Goal: Task Accomplishment & Management: Manage account settings

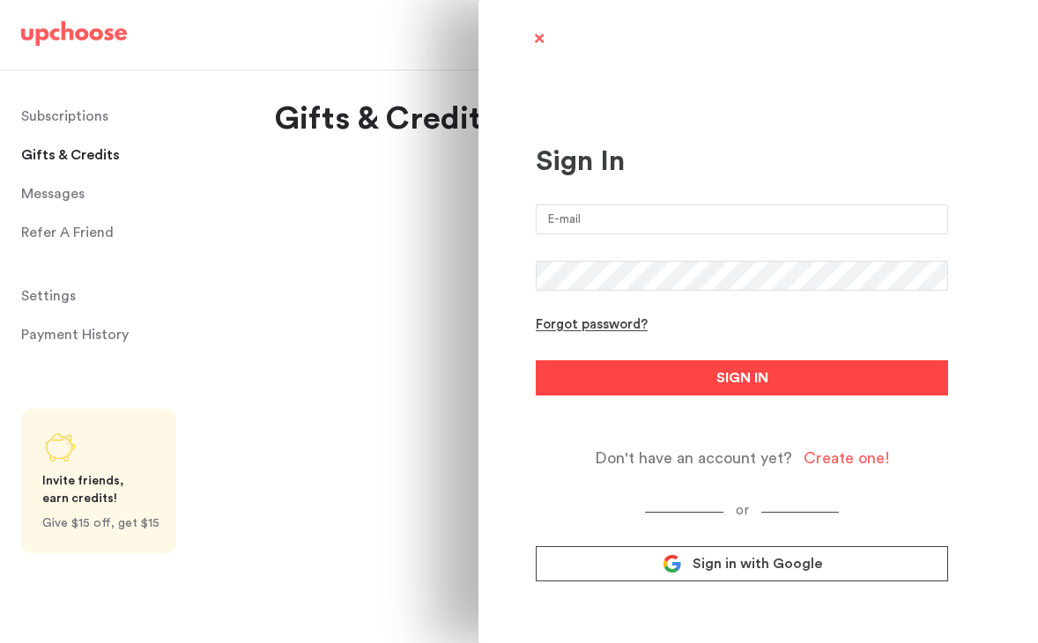
type input "matteoreneepellegrini@gmail.com"
click at [675, 382] on button "SIGN IN" at bounding box center [742, 377] width 412 height 35
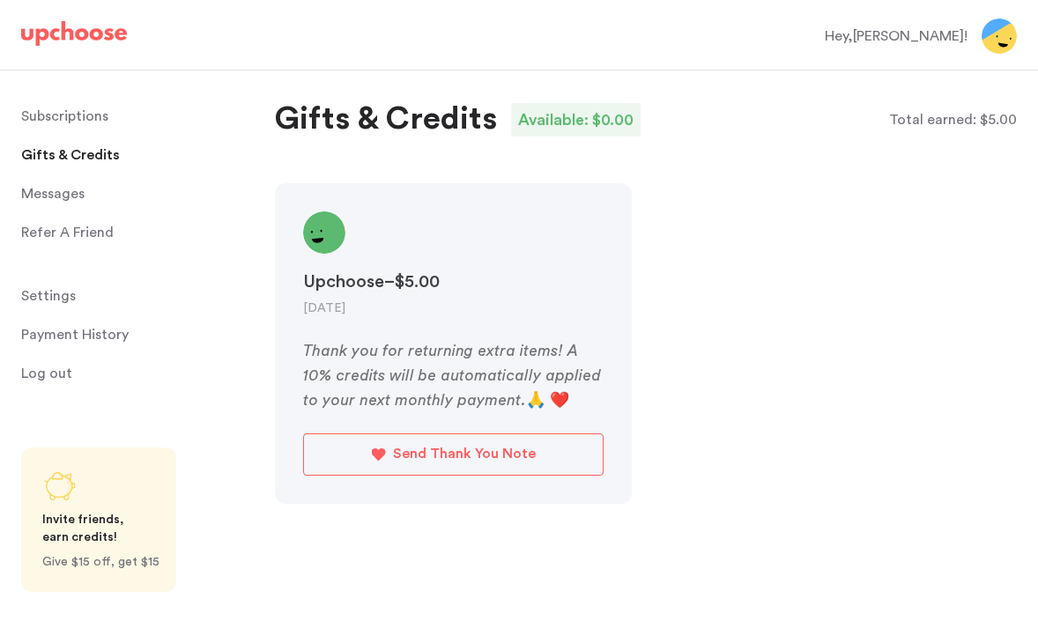
click at [43, 197] on span "Messages" at bounding box center [52, 193] width 63 height 35
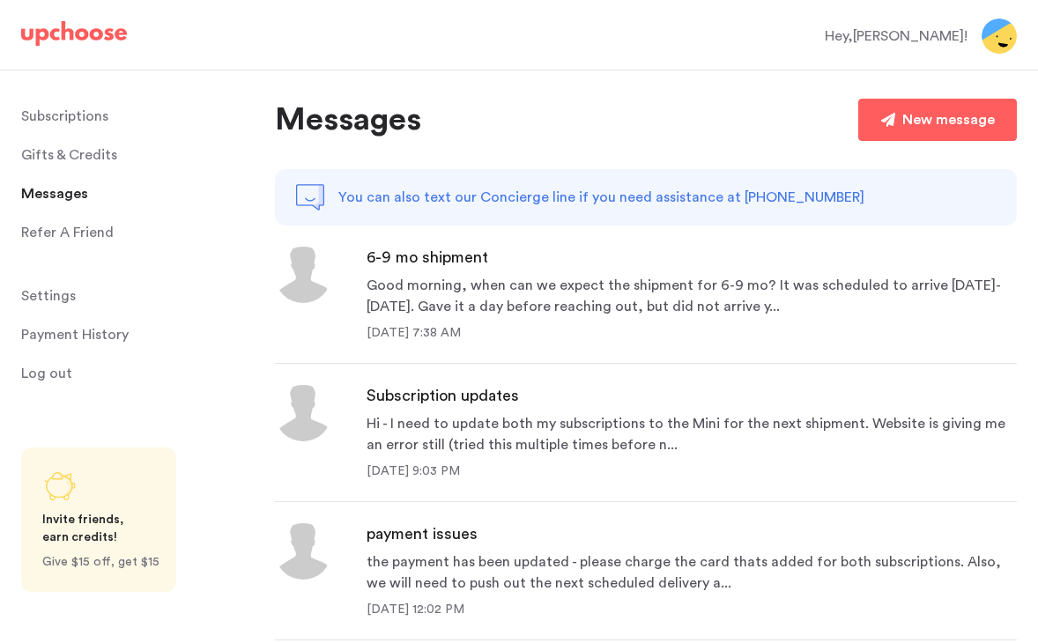
click at [517, 313] on div "Good morning, when can we expect the shipment for 6-9 mo? It was scheduled to a…" at bounding box center [692, 296] width 650 height 42
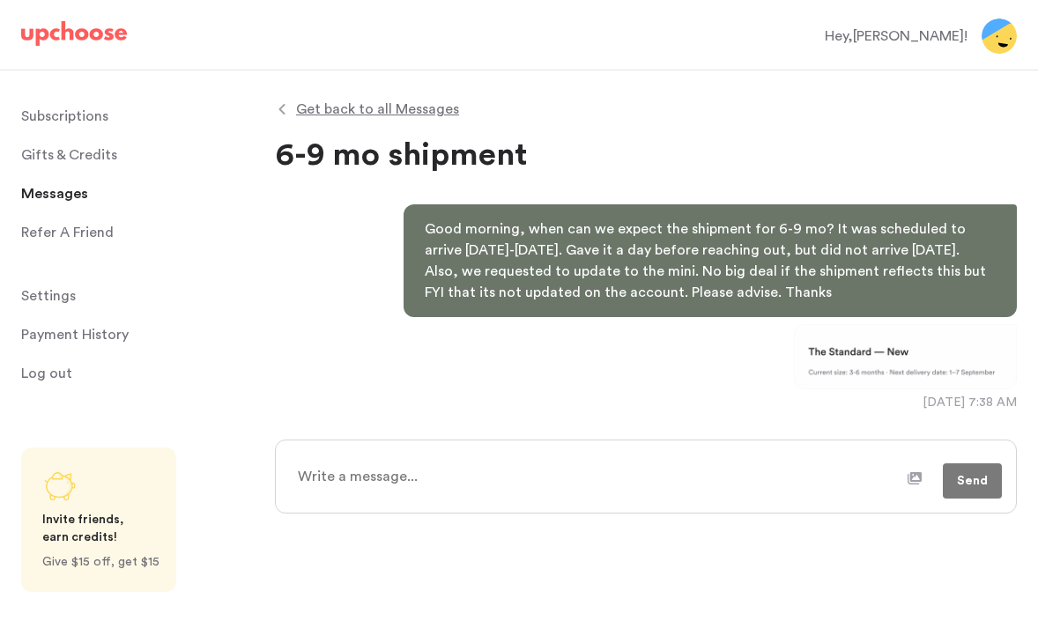
click at [531, 468] on textarea at bounding box center [596, 477] width 621 height 44
type textarea "x"
type textarea "C"
type textarea "x"
type textarea "Ca"
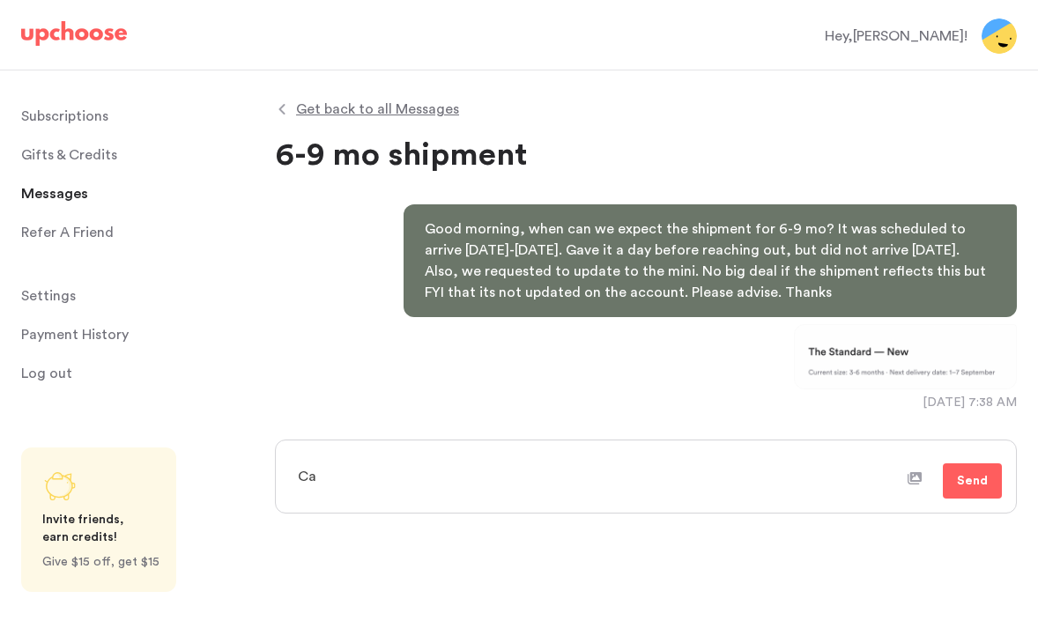
type textarea "x"
type textarea "Can"
type textarea "x"
type textarea "Can"
type textarea "x"
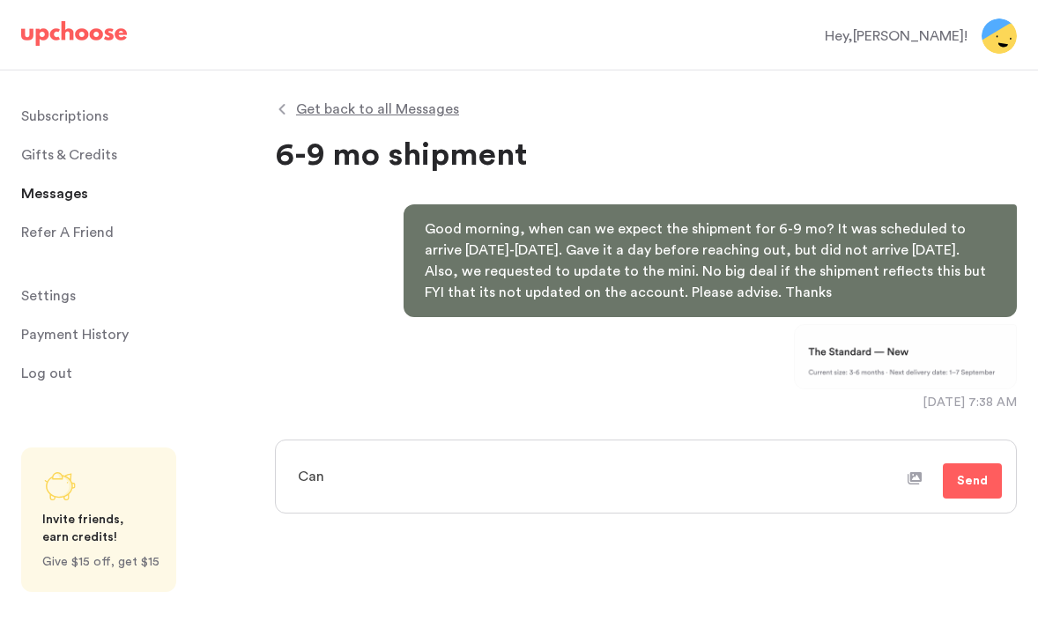
type textarea "Can y"
type textarea "x"
type textarea "Can yo"
type textarea "x"
type textarea "Can you"
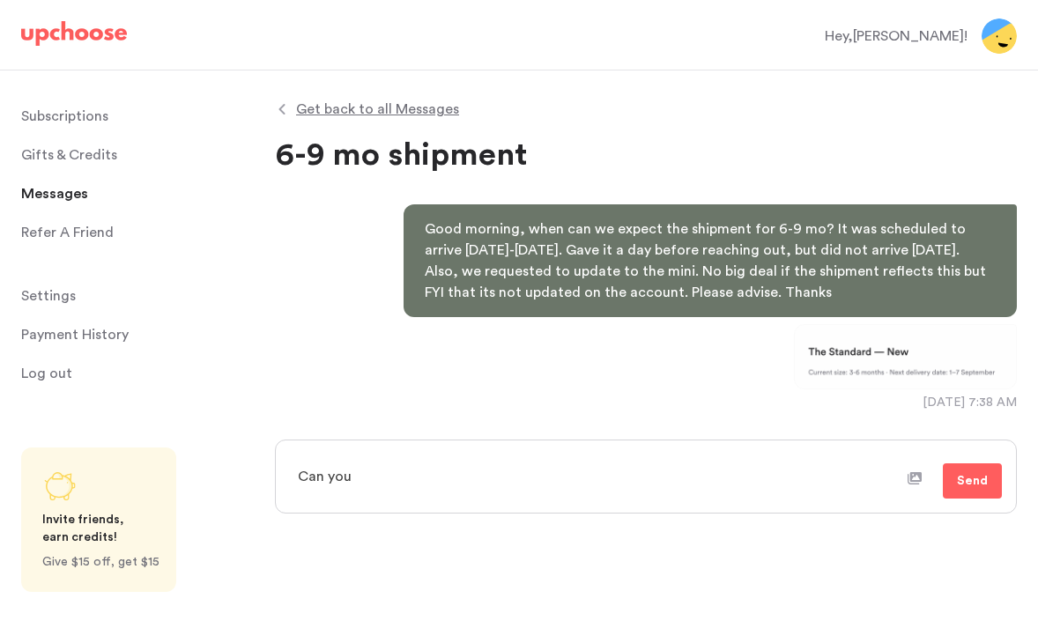
type textarea "x"
type textarea "Can you"
type textarea "x"
type textarea "Can you s"
type textarea "x"
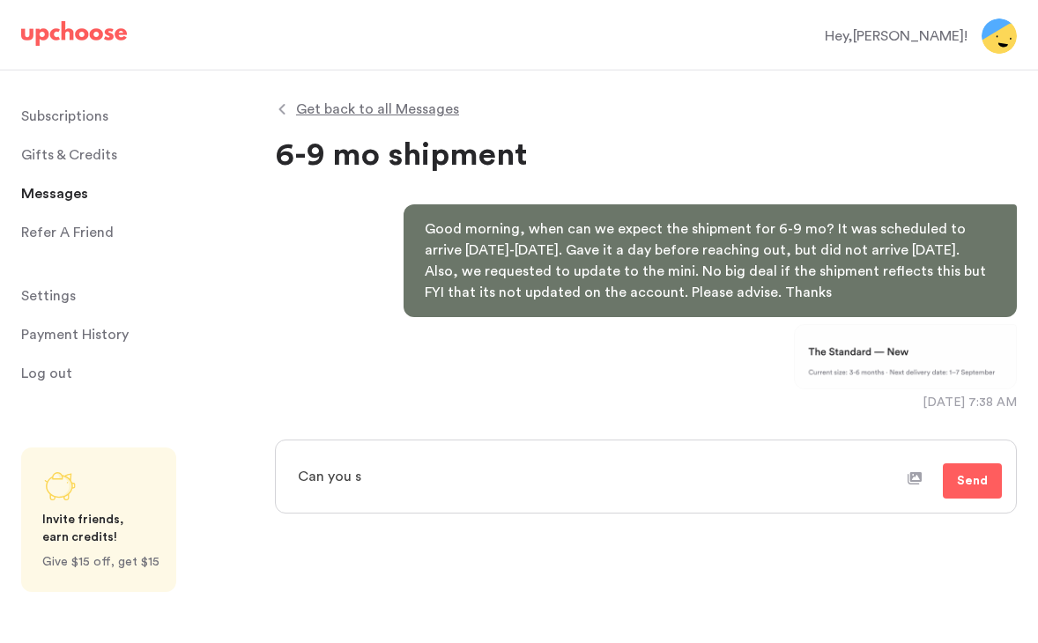
type textarea "Can you se"
type textarea "x"
type textarea "Can you sen"
type textarea "x"
type textarea "Can you send"
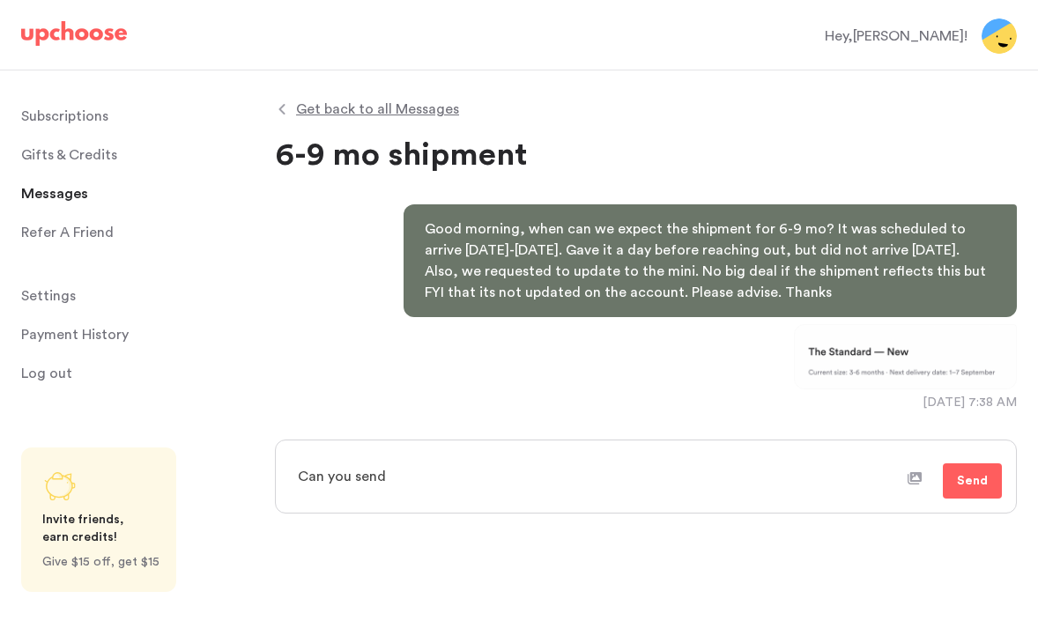
type textarea "x"
type textarea "Can you send"
type textarea "x"
type textarea "Can you send t"
type textarea "x"
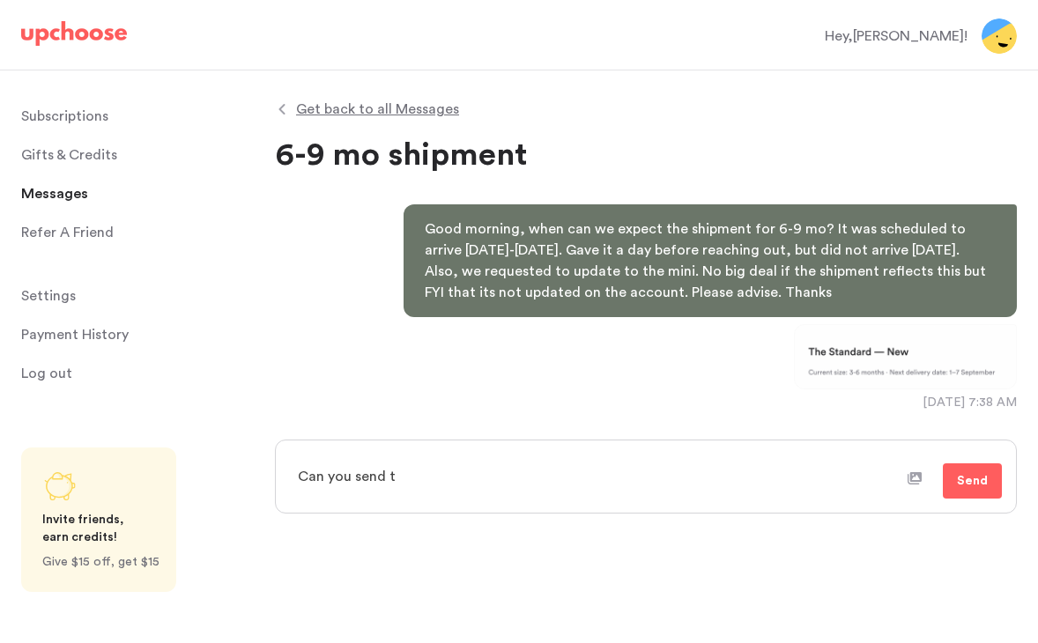
type textarea "Can you send tr"
type textarea "x"
type textarea "Can you send tra"
type textarea "x"
type textarea "Can you send trac"
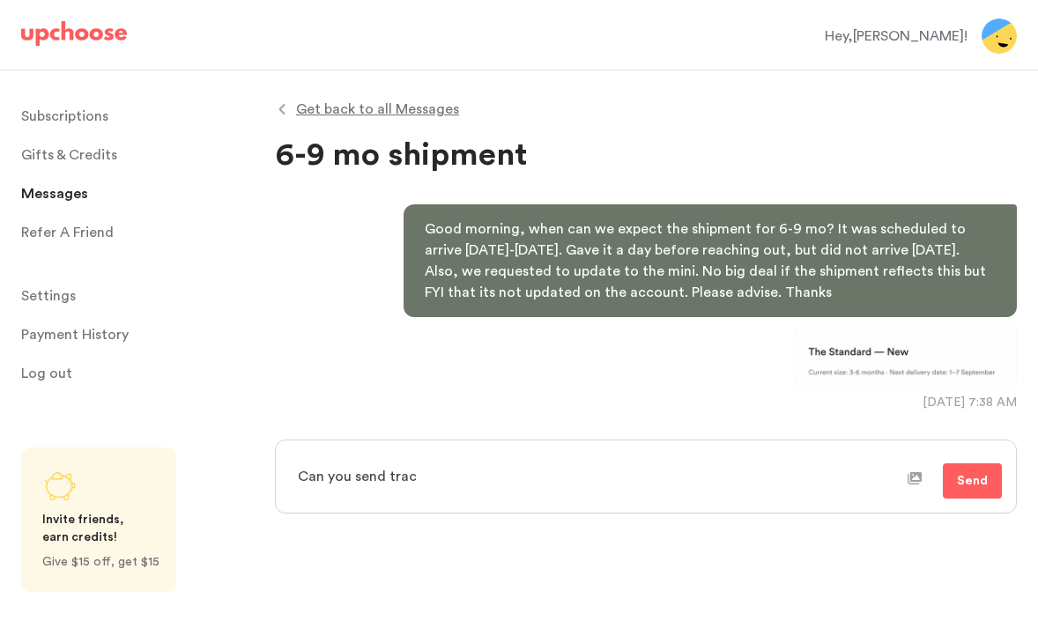
type textarea "x"
type textarea "Can you send track"
type textarea "x"
type textarea "Can you send tracki"
type textarea "x"
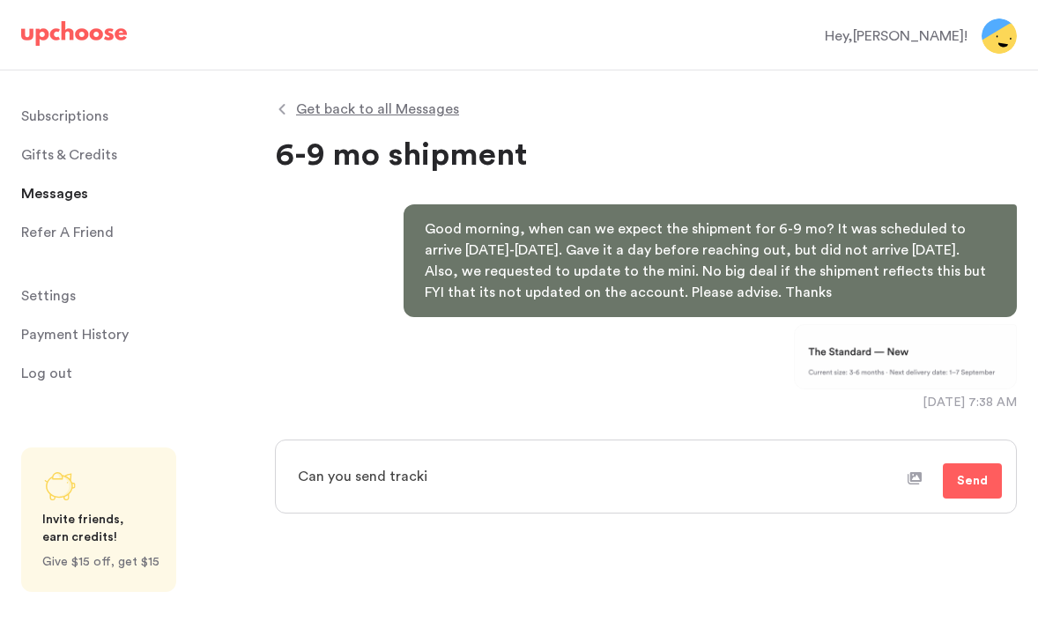
type textarea "Can you send trackin"
type textarea "x"
type textarea "Can you send tracking"
type textarea "x"
type textarea "Can you send tracking o"
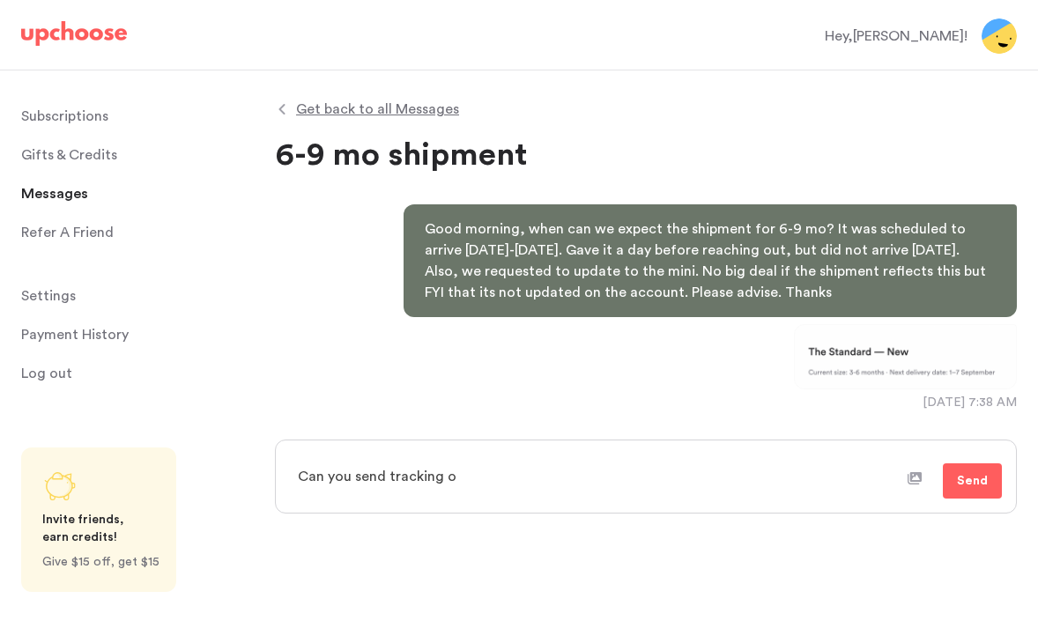
type textarea "x"
type textarea "Can you send tracking on"
type textarea "x"
type textarea "Can you send tracking on"
type textarea "x"
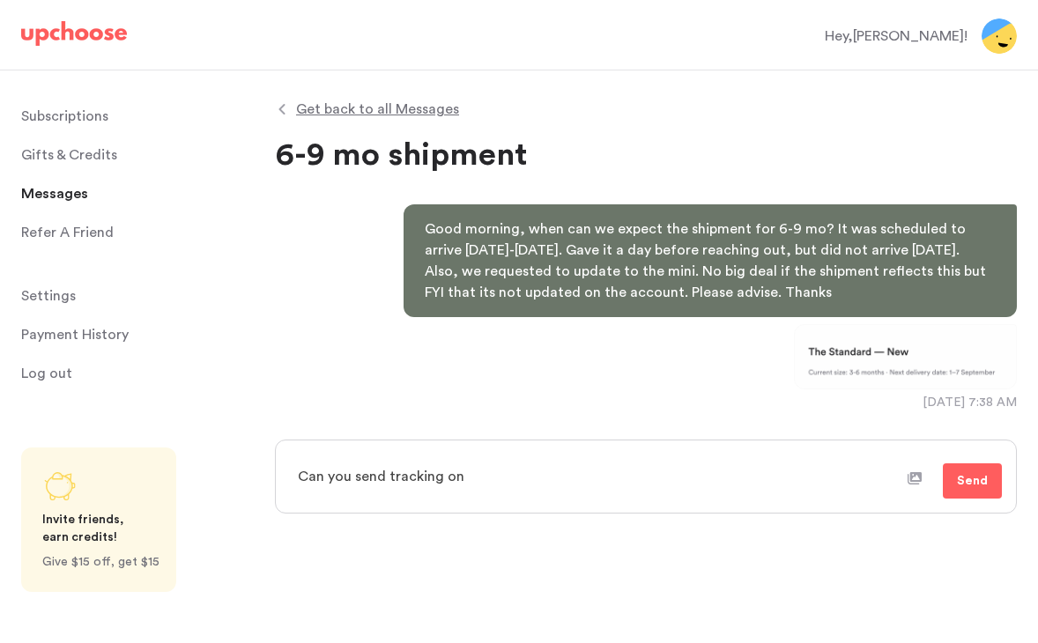
type textarea "Can you send tracking on t"
type textarea "x"
type textarea "Can you send tracking on th"
type textarea "x"
type textarea "Can you send tracking on the"
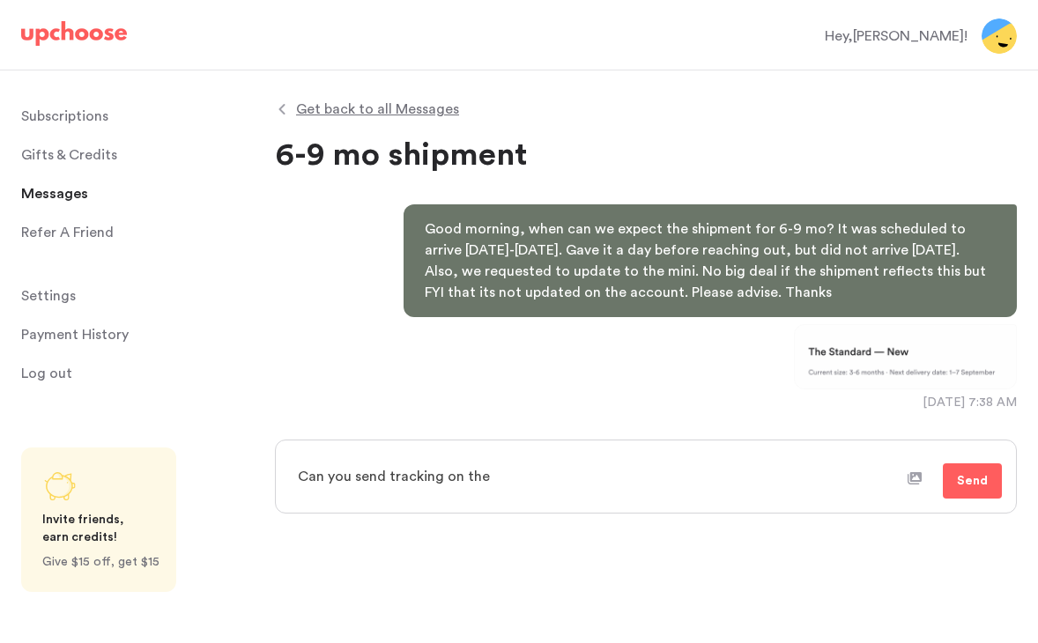
type textarea "x"
type textarea "Can you send tracking on the"
type textarea "x"
type textarea "Can you send tracking on the 6"
type textarea "x"
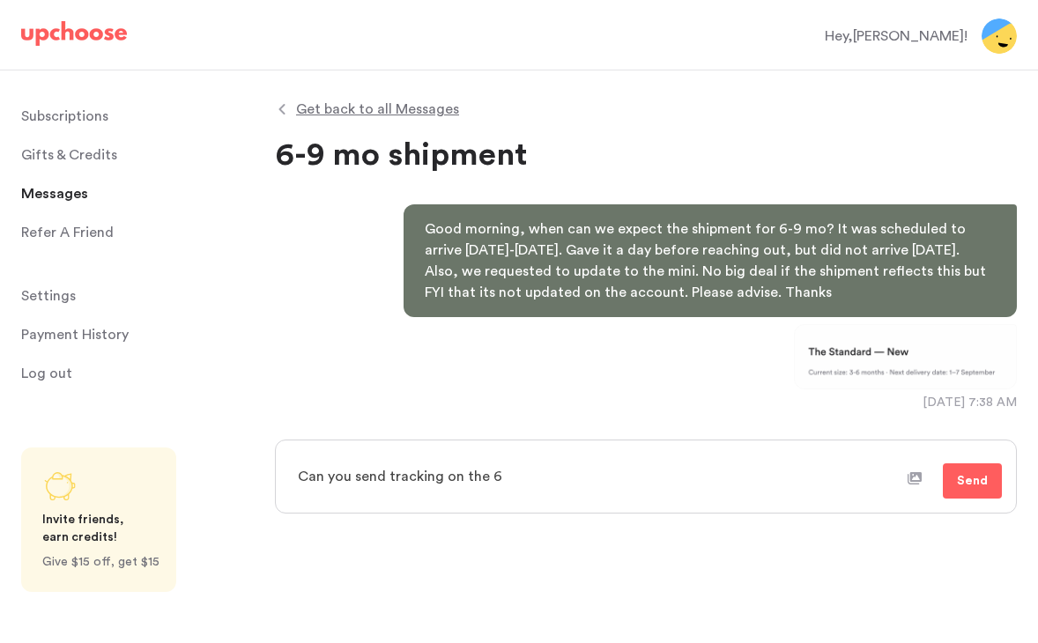
type textarea "Can you send tracking on the 6-"
type textarea "x"
type textarea "Can you send tracking on the 6-9"
type textarea "x"
type textarea "Can you send tracking on the 6-9"
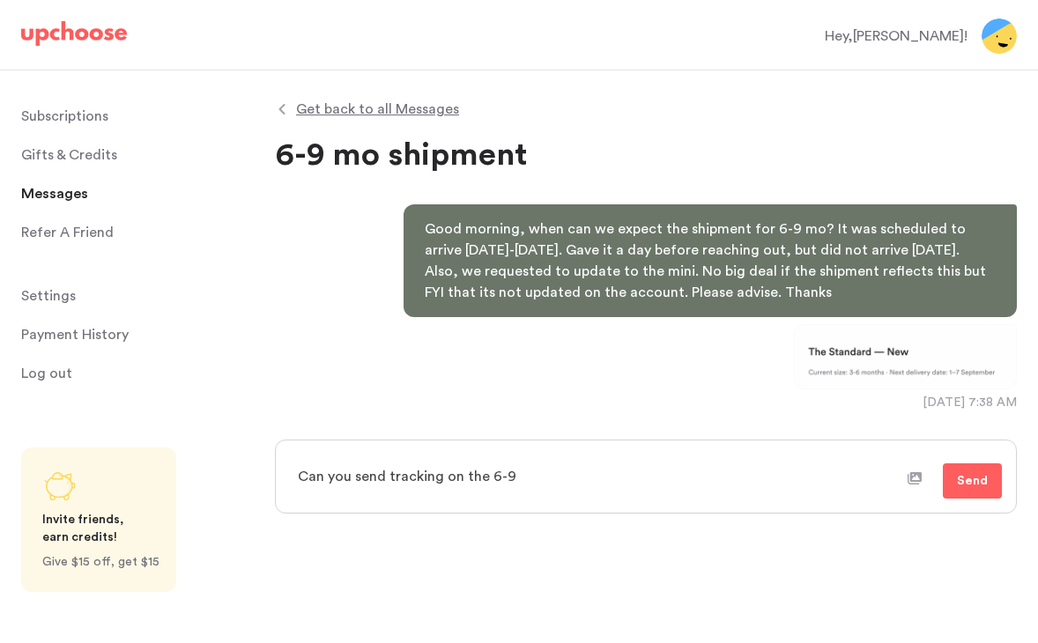
type textarea "x"
type textarea "Can you send tracking on the 6-9 sh"
type textarea "x"
type textarea "Can you send tracking on the 6-9 shi"
type textarea "x"
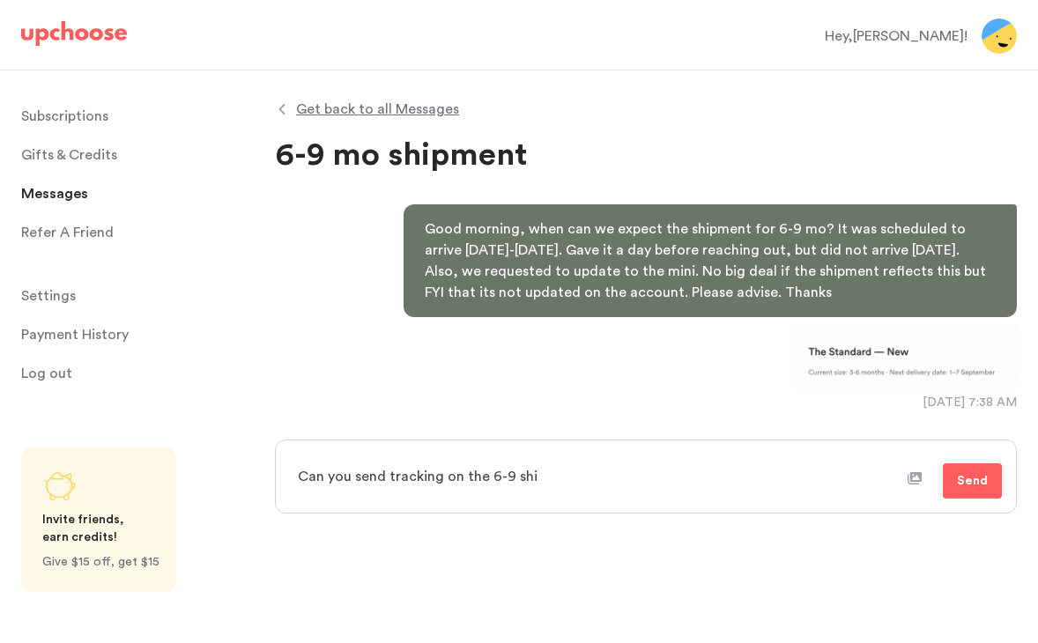
type textarea "Can you send tracking on the 6-9 ship"
type textarea "x"
type textarea "Can you send tracking on the 6-9 shipm"
type textarea "x"
type textarea "Can you send tracking on the 6-9 shipme"
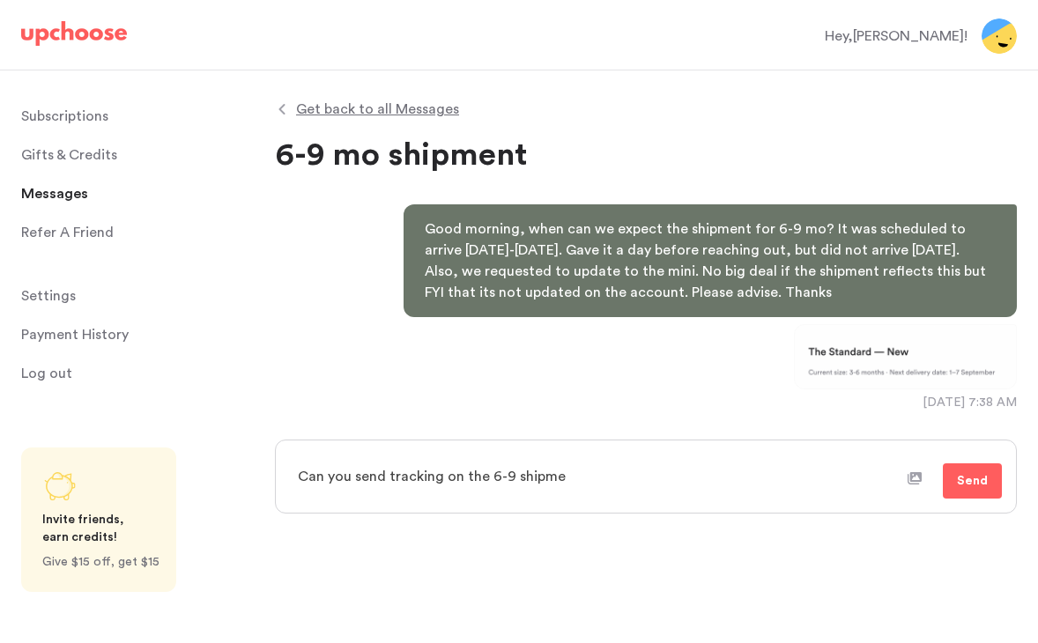
type textarea "x"
type textarea "Can you send tracking on the 6-9 shipmen"
type textarea "x"
type textarea "Can you send tracking on the 6-9 shipment"
type textarea "x"
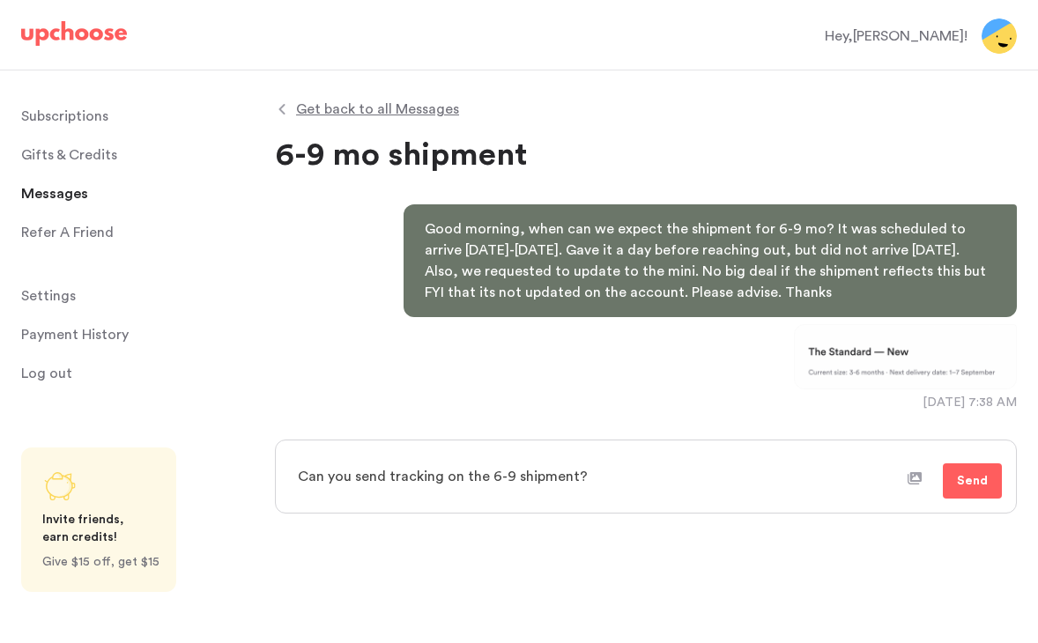
type textarea "Can you send tracking on the 6-9 shipment?"
type textarea "x"
type textarea "Can you send tracking on the 6-9 shipment? T"
type textarea "x"
type textarea "Can you send tracking on the 6-9 shipment? Th"
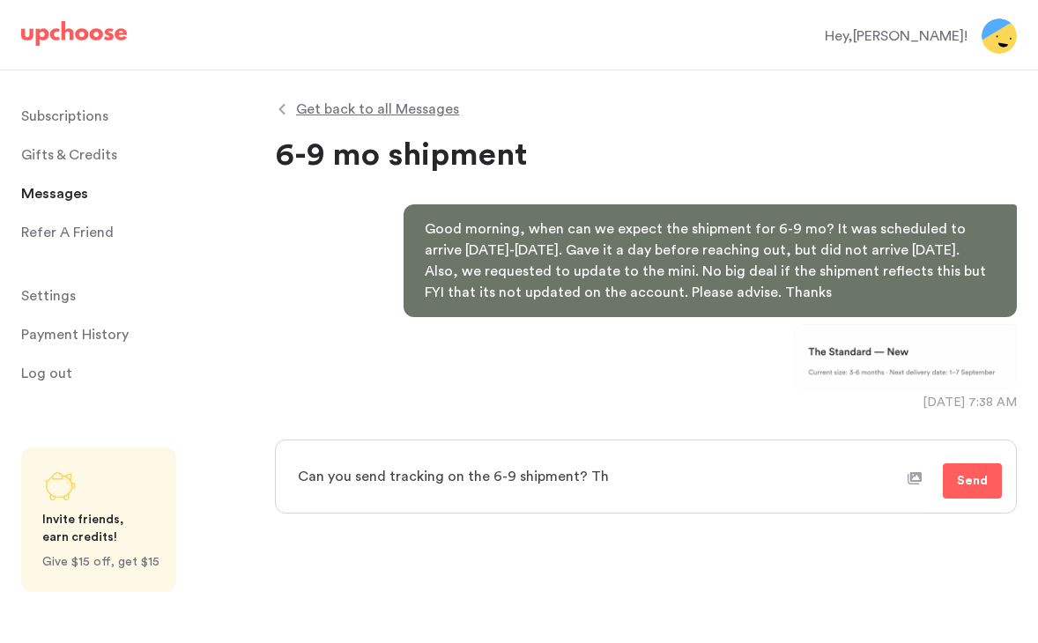
type textarea "x"
type textarea "Can you send tracking on the 6-9 shipment? Tha"
type textarea "x"
type textarea "Can you send tracking on the 6-9 shipment? Than"
type textarea "x"
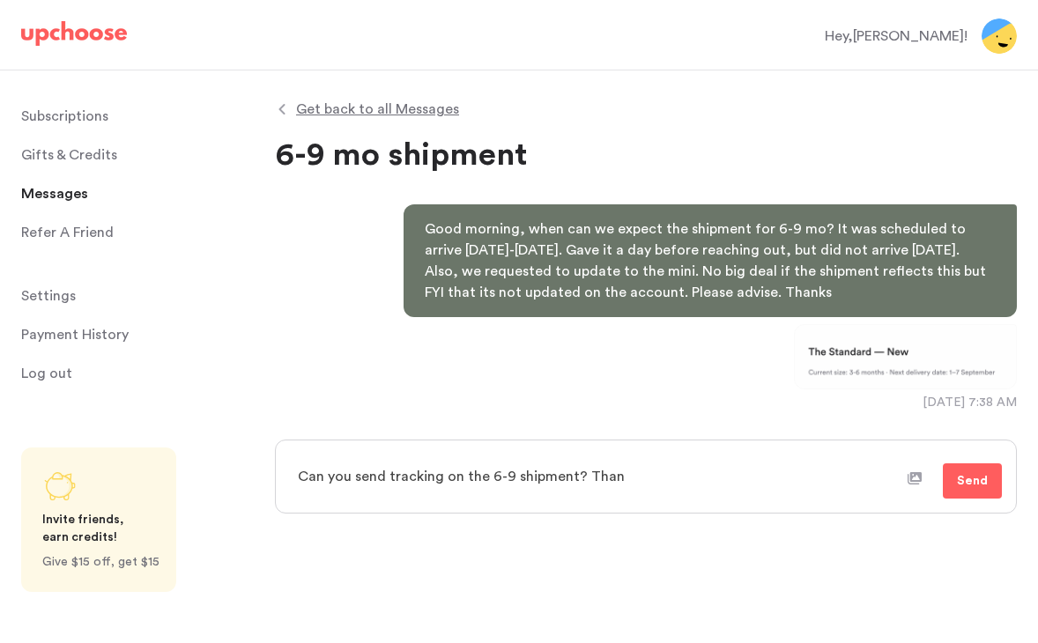
type textarea "Can you send tracking on the 6-9 shipment? Thank"
type textarea "x"
type textarea "Can you send tracking on the 6-9 shipment? Thanks"
type textarea "x"
type textarea "Can you send tracking on the 6-9 shipment? Thanks"
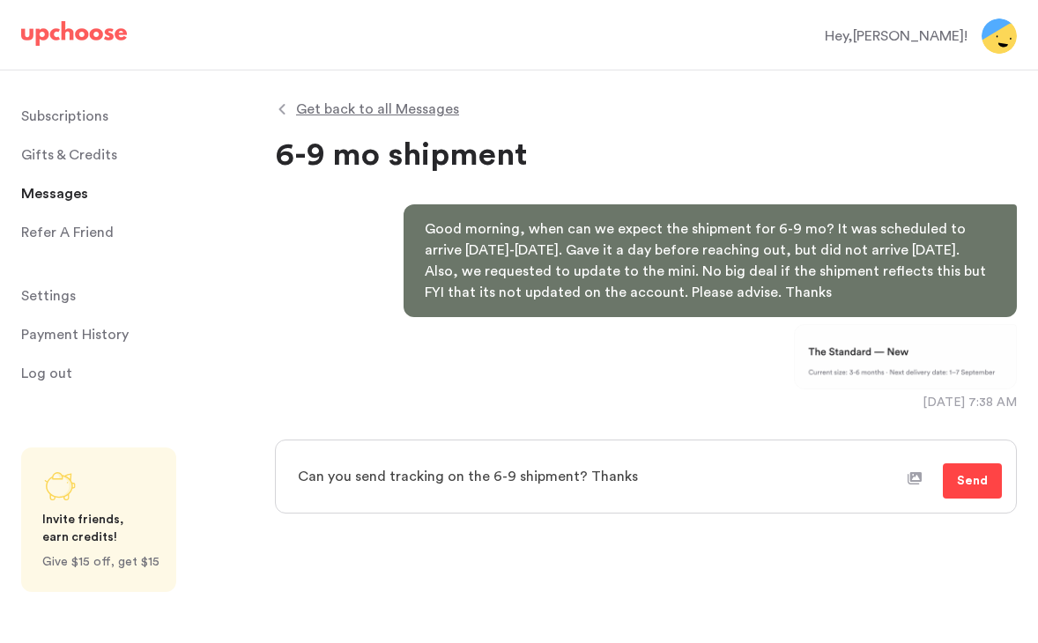
click at [963, 468] on button "Send" at bounding box center [972, 481] width 59 height 35
type textarea "x"
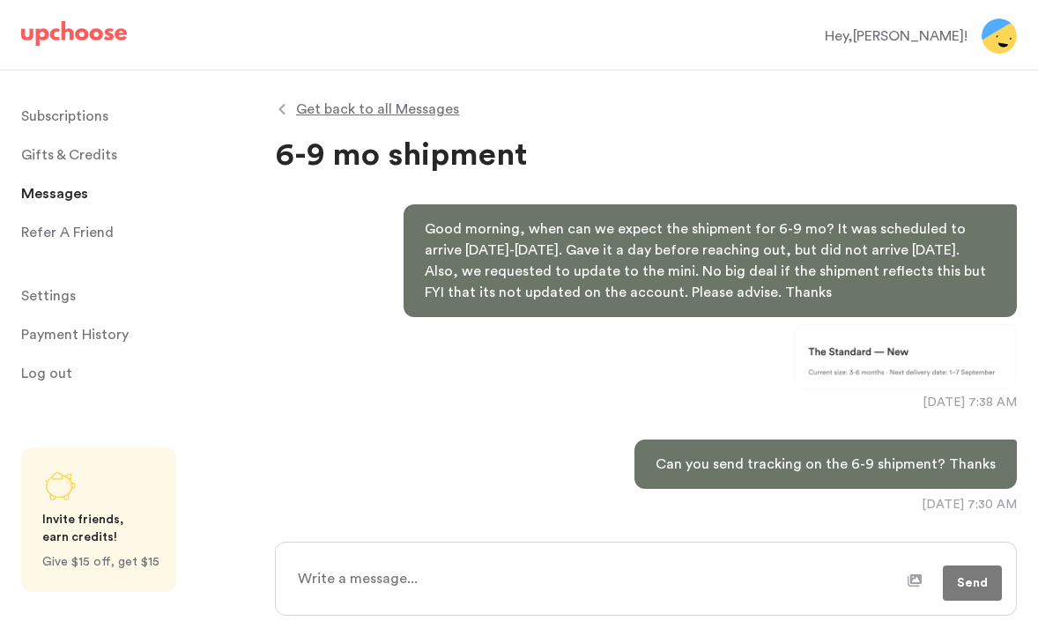
click at [68, 116] on p "Subscriptions" at bounding box center [64, 116] width 87 height 35
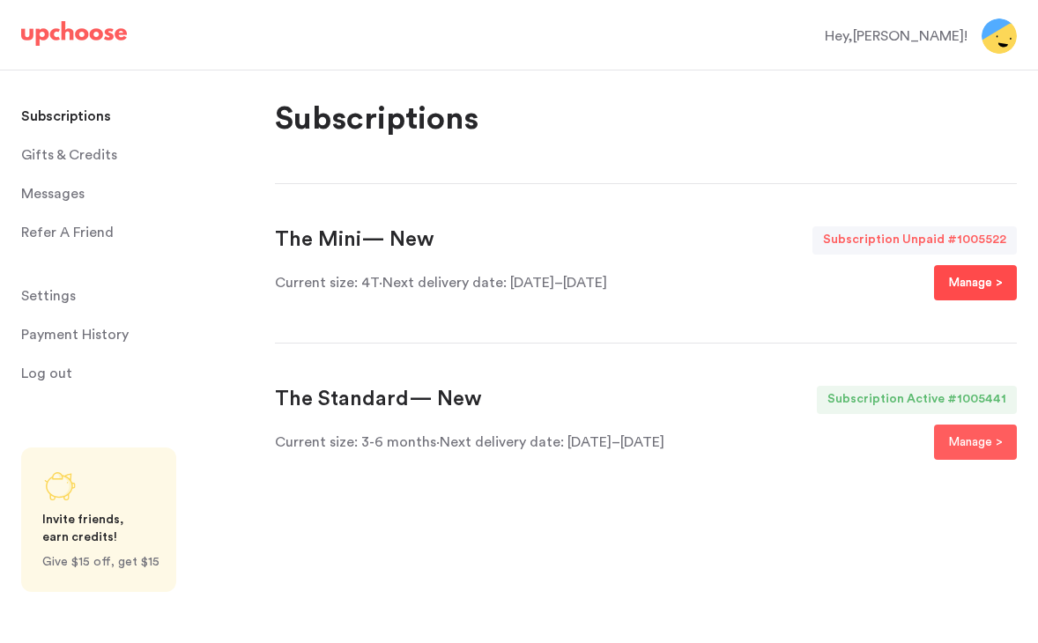
click at [968, 283] on p "Manage >" at bounding box center [975, 282] width 55 height 21
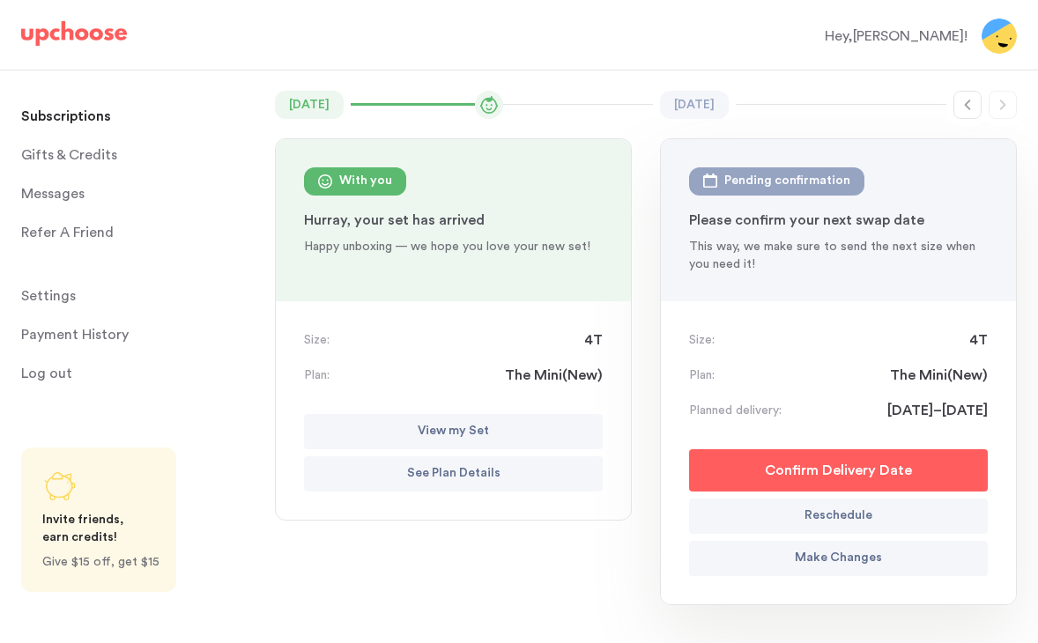
scroll to position [190, 0]
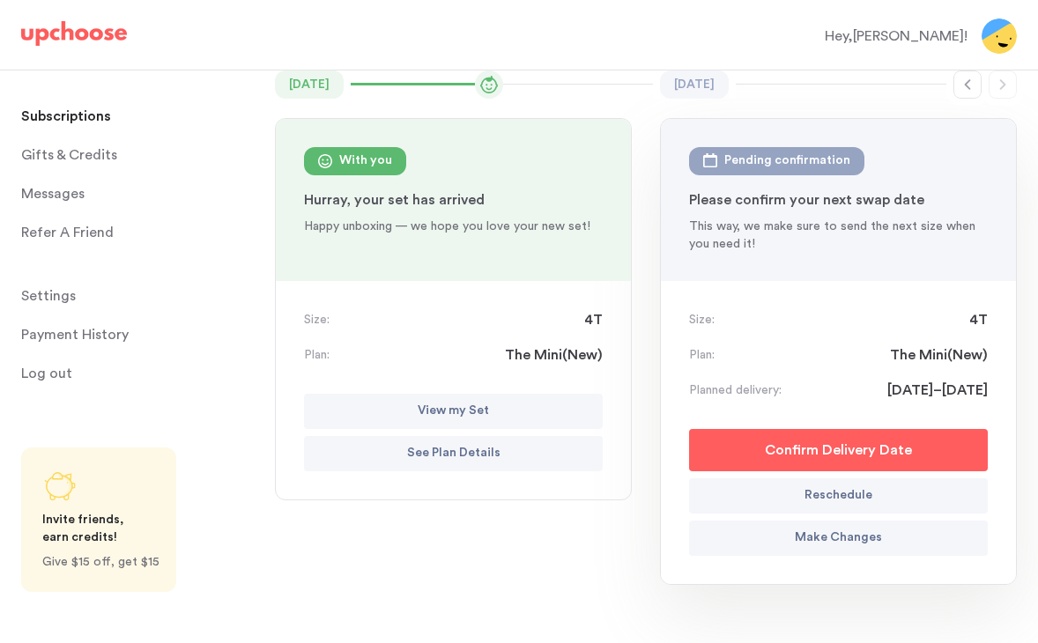
click at [823, 495] on p "Reschedule" at bounding box center [839, 496] width 68 height 21
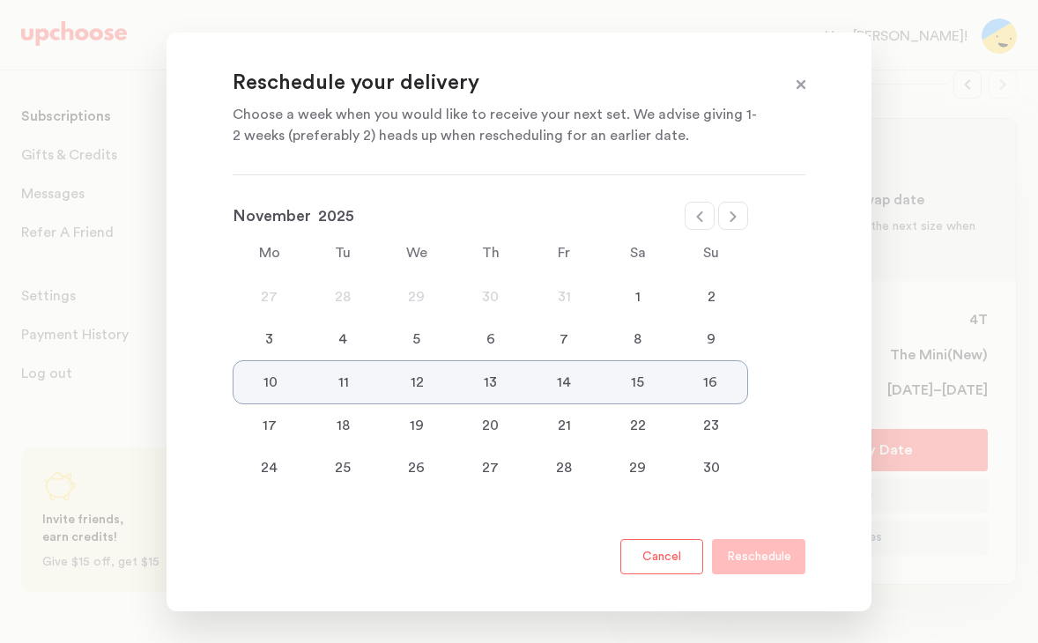
click at [697, 211] on icon at bounding box center [700, 217] width 14 height 14
select select "October"
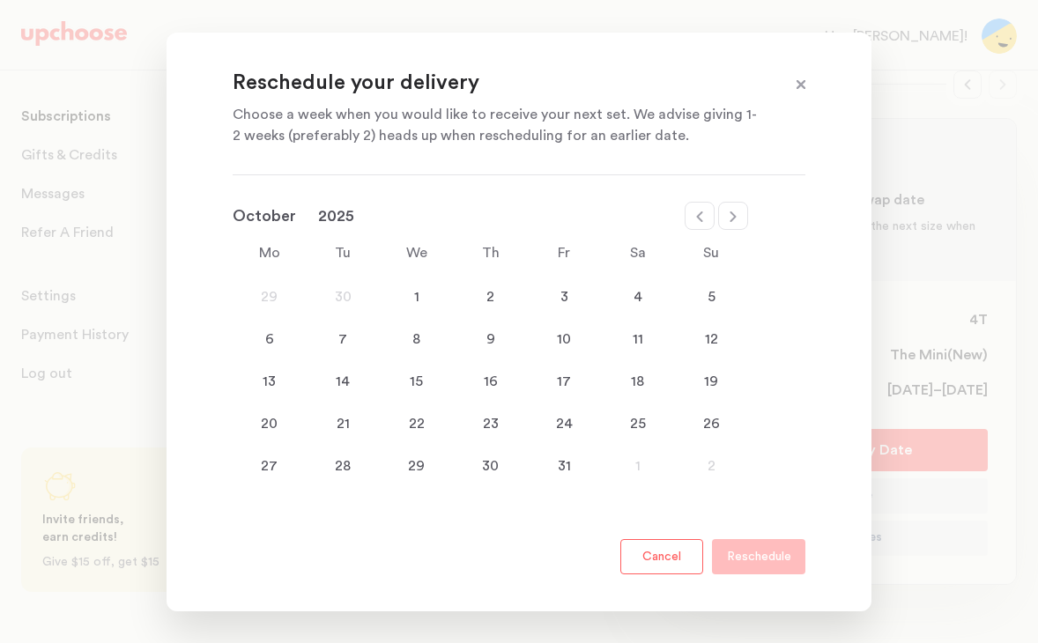
click at [346, 427] on div "21" at bounding box center [344, 423] width 74 height 21
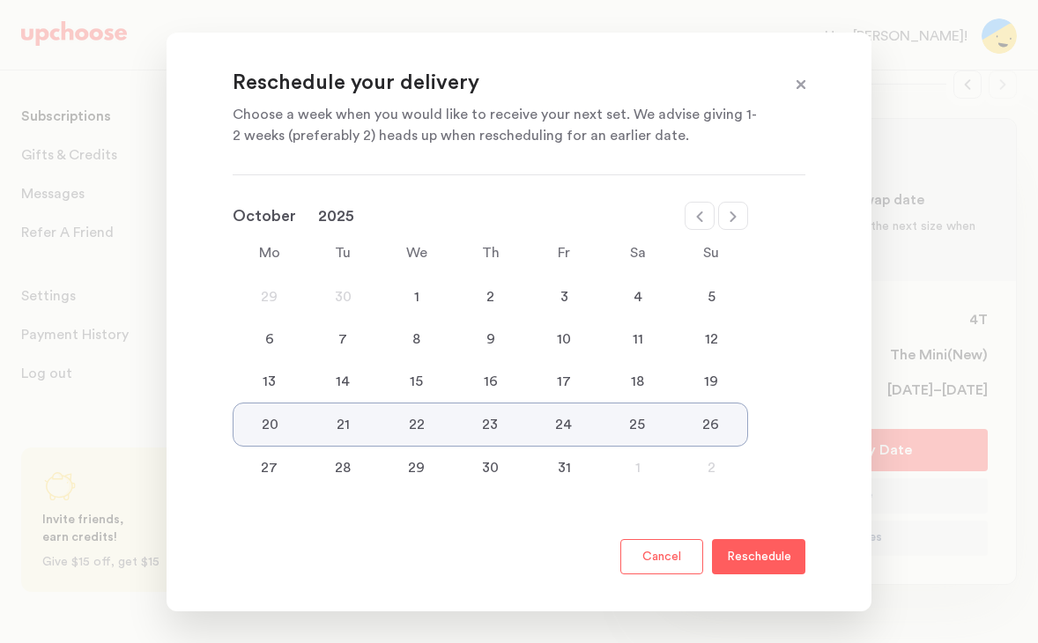
click at [271, 383] on div "13" at bounding box center [270, 381] width 74 height 21
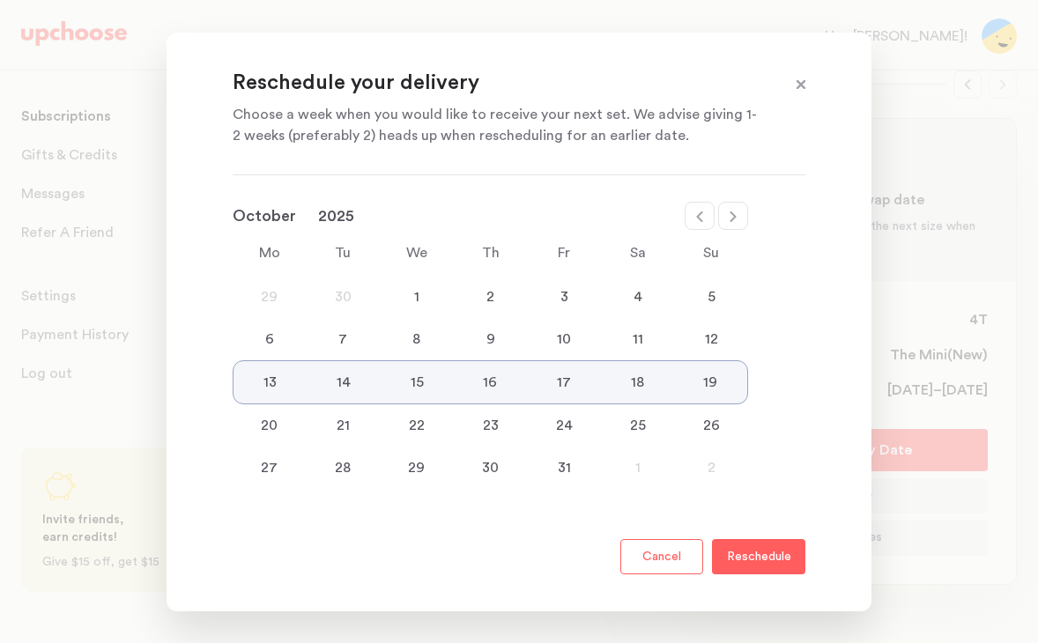
click at [753, 562] on p "Reschedule" at bounding box center [759, 556] width 64 height 21
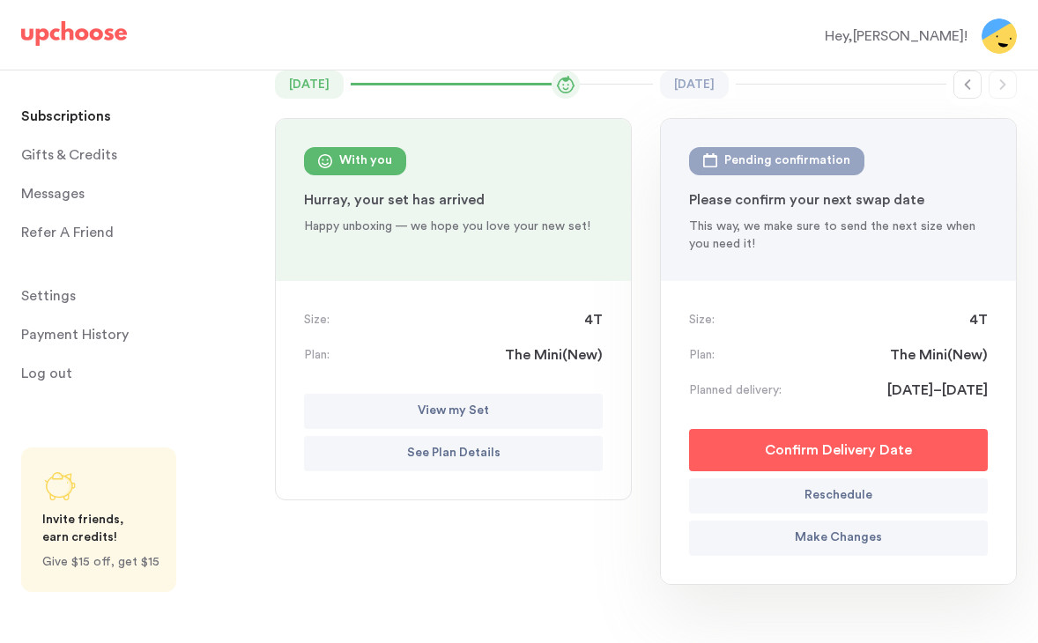
click at [820, 442] on p "Confirm Delivery Date" at bounding box center [838, 450] width 147 height 21
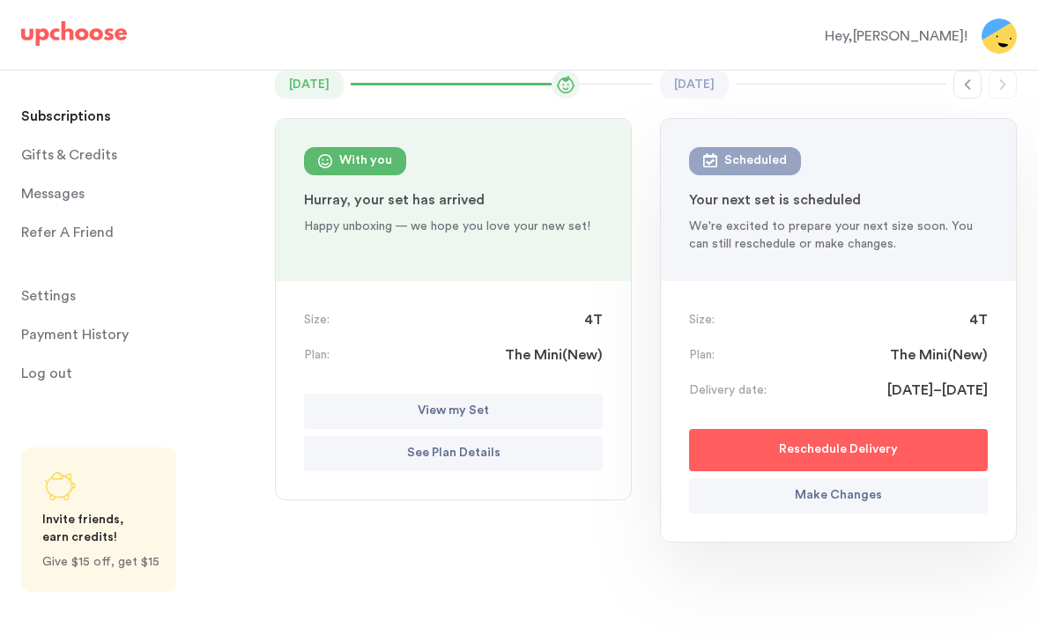
click at [60, 111] on p "Subscriptions" at bounding box center [66, 116] width 90 height 35
